Goal: Transaction & Acquisition: Purchase product/service

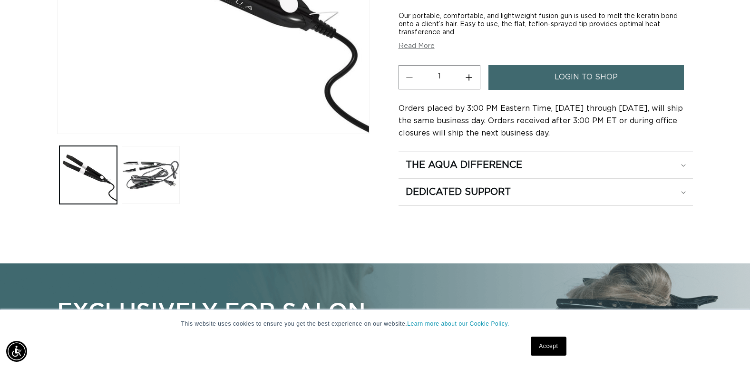
scroll to position [0, 683]
click at [169, 175] on button "Load image 2 in gallery view" at bounding box center [151, 175] width 58 height 58
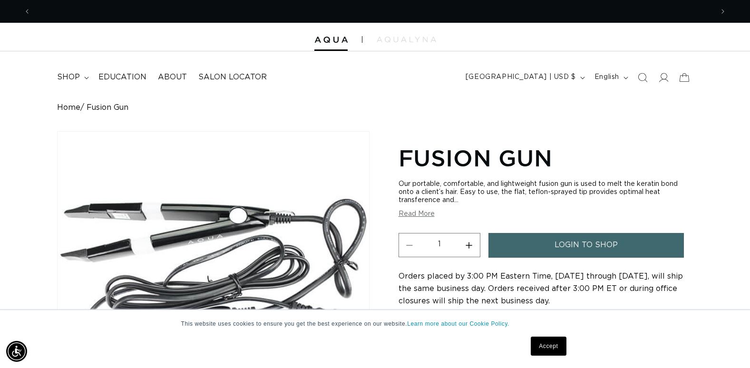
scroll to position [0, 0]
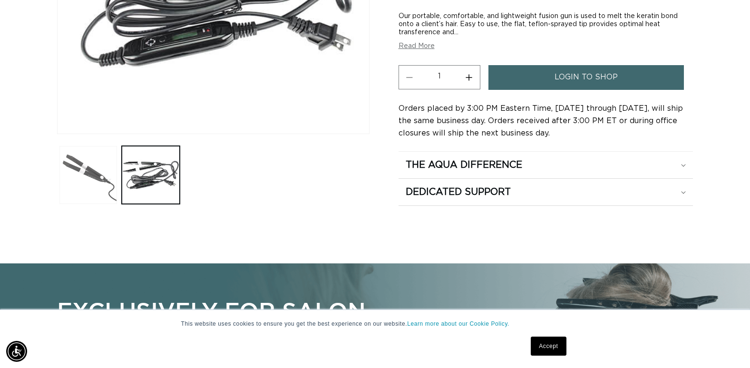
click at [103, 181] on button "Load image 1 in gallery view" at bounding box center [88, 175] width 58 height 58
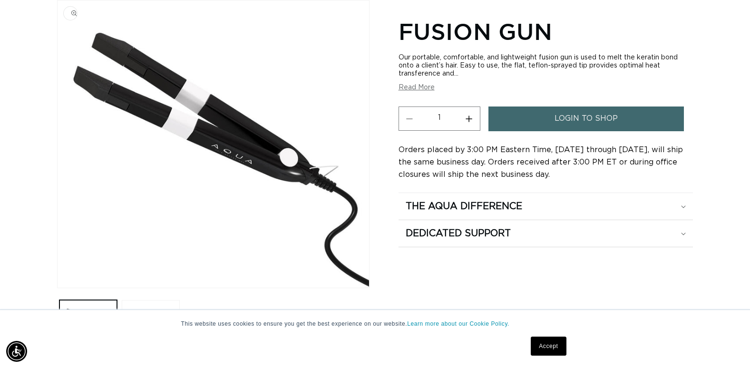
scroll to position [0, 683]
click at [515, 124] on link "login to shop" at bounding box center [587, 119] width 196 height 24
